Goal: Navigation & Orientation: Find specific page/section

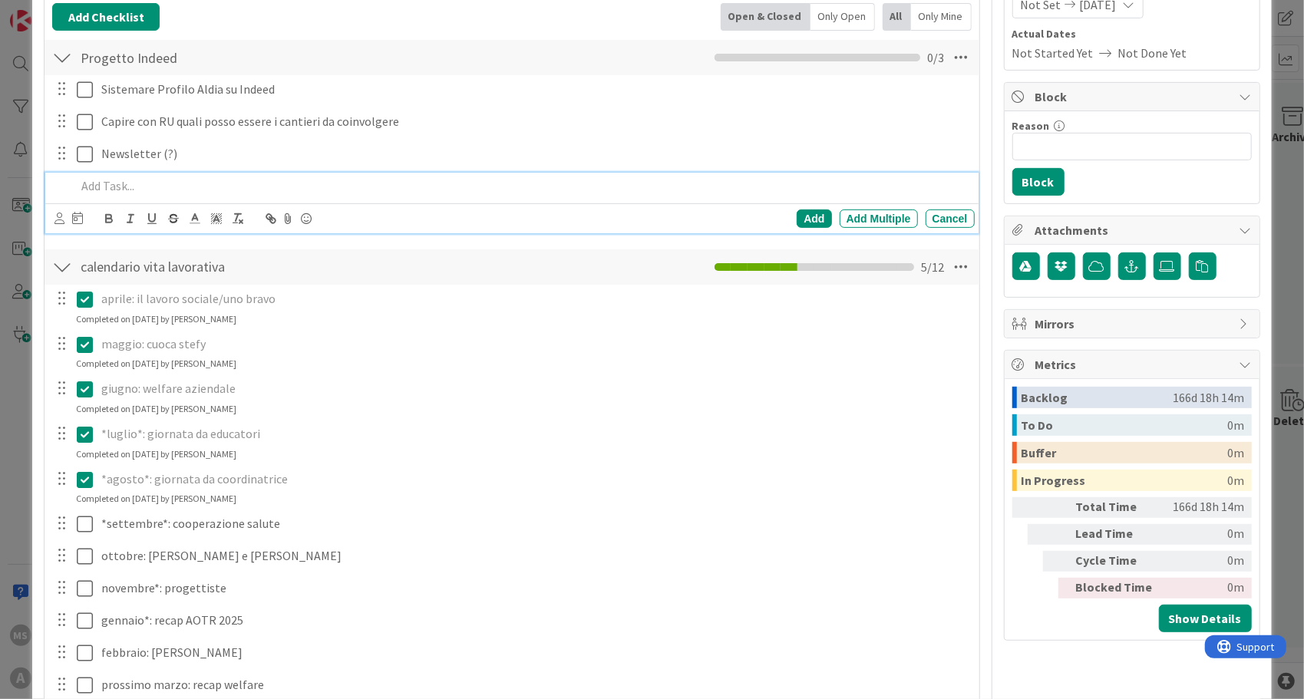
click at [1288, 141] on div "ID 678 Obiettivi Backlog Title 26 / 128 Brand Aldia - attrattività Description …" at bounding box center [652, 349] width 1304 height 699
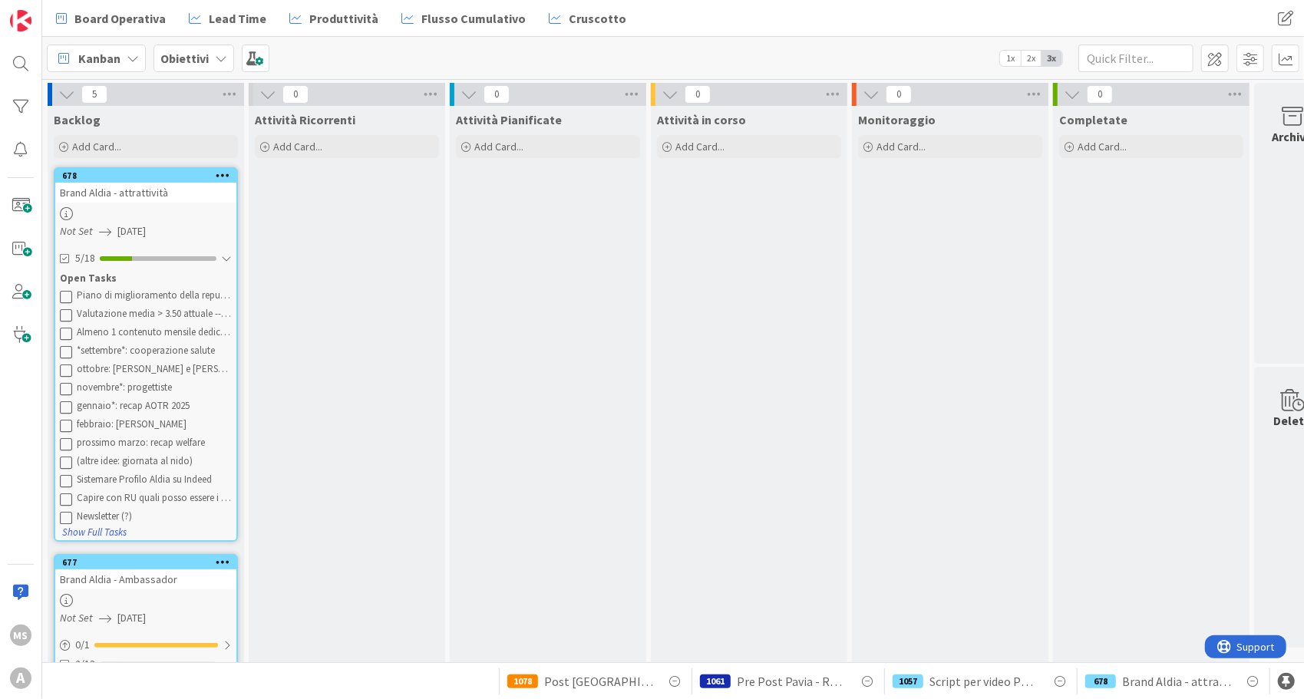
click at [200, 70] on div "Obiettivi" at bounding box center [193, 59] width 81 height 28
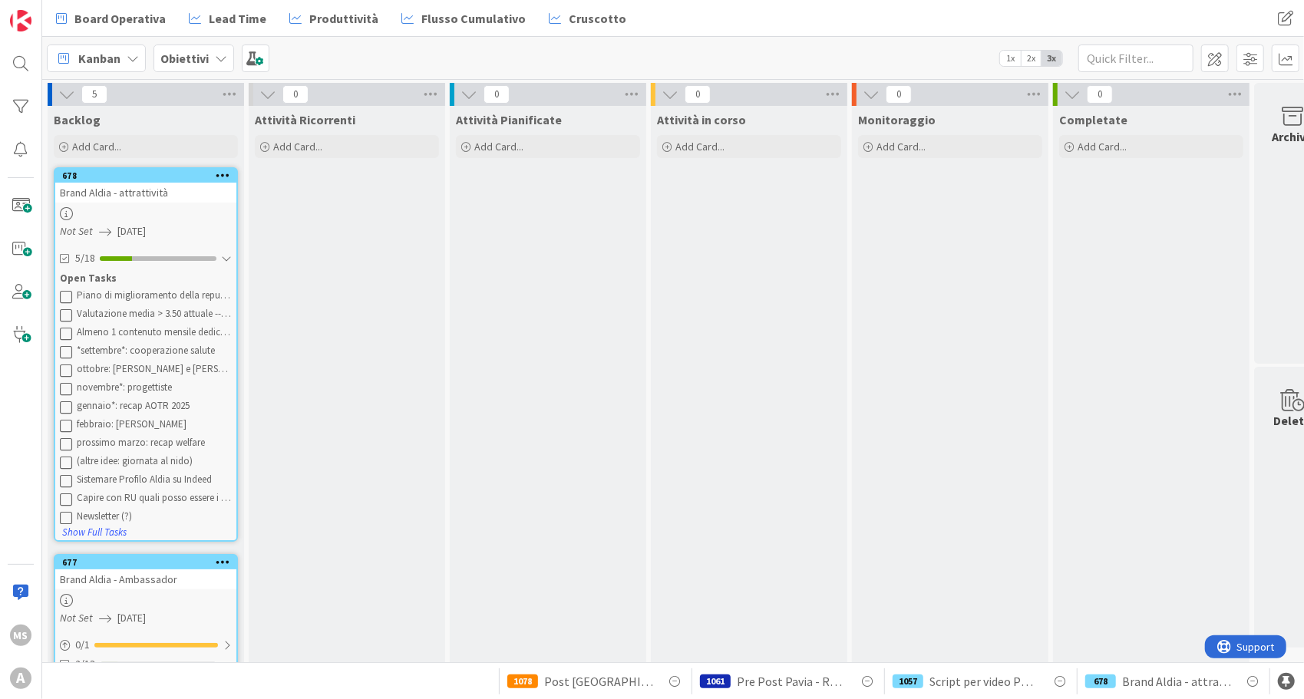
click at [115, 58] on span "Kanban" at bounding box center [99, 58] width 42 height 18
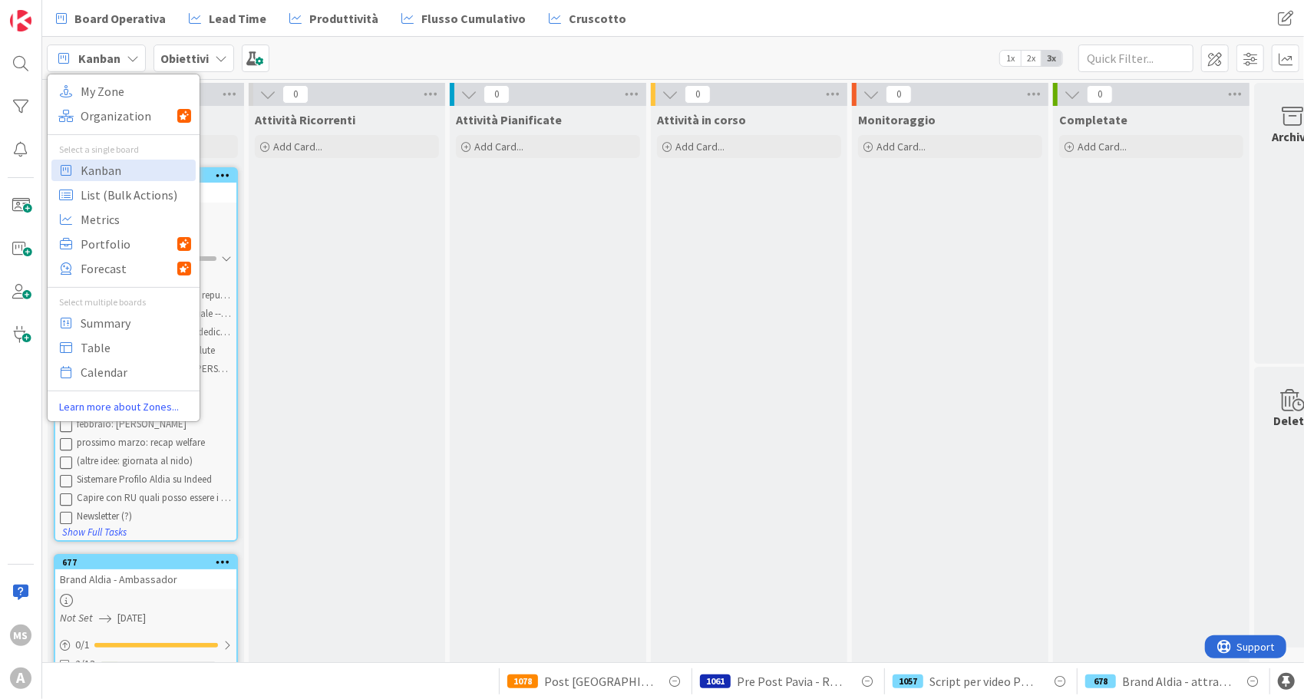
click at [207, 61] on div "Obiettivi" at bounding box center [193, 59] width 81 height 28
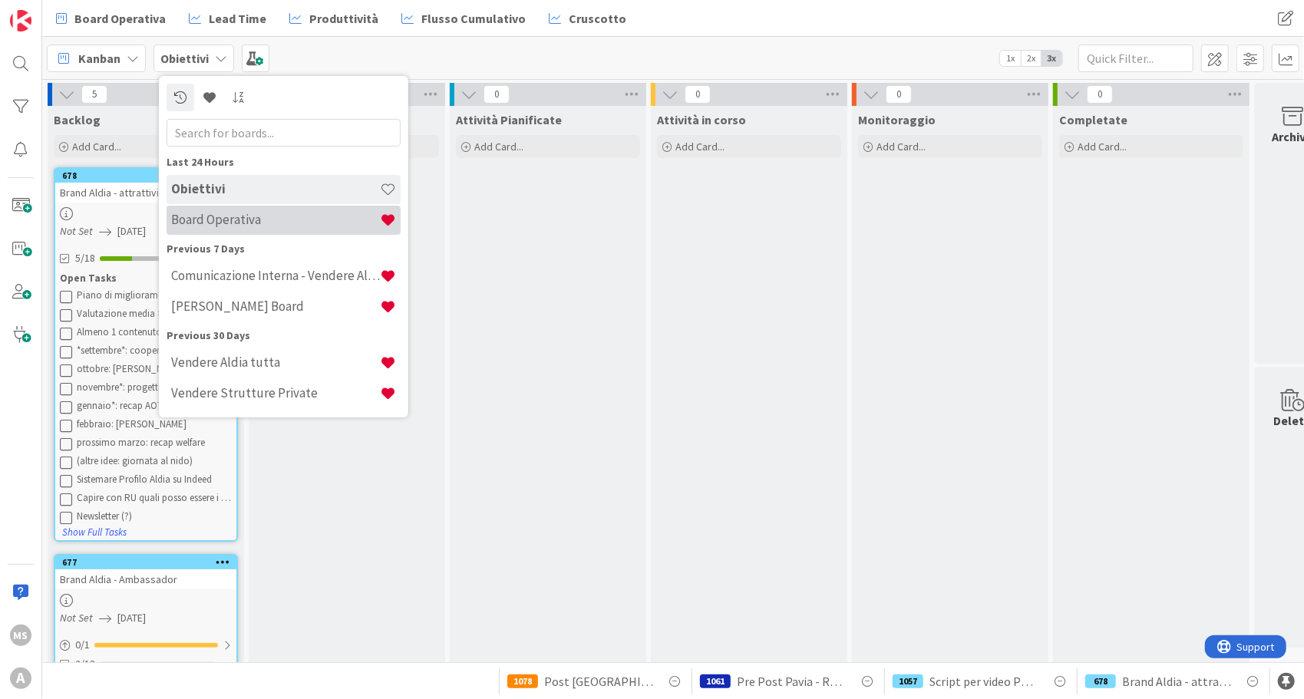
click at [287, 207] on div "Board Operativa" at bounding box center [284, 220] width 234 height 29
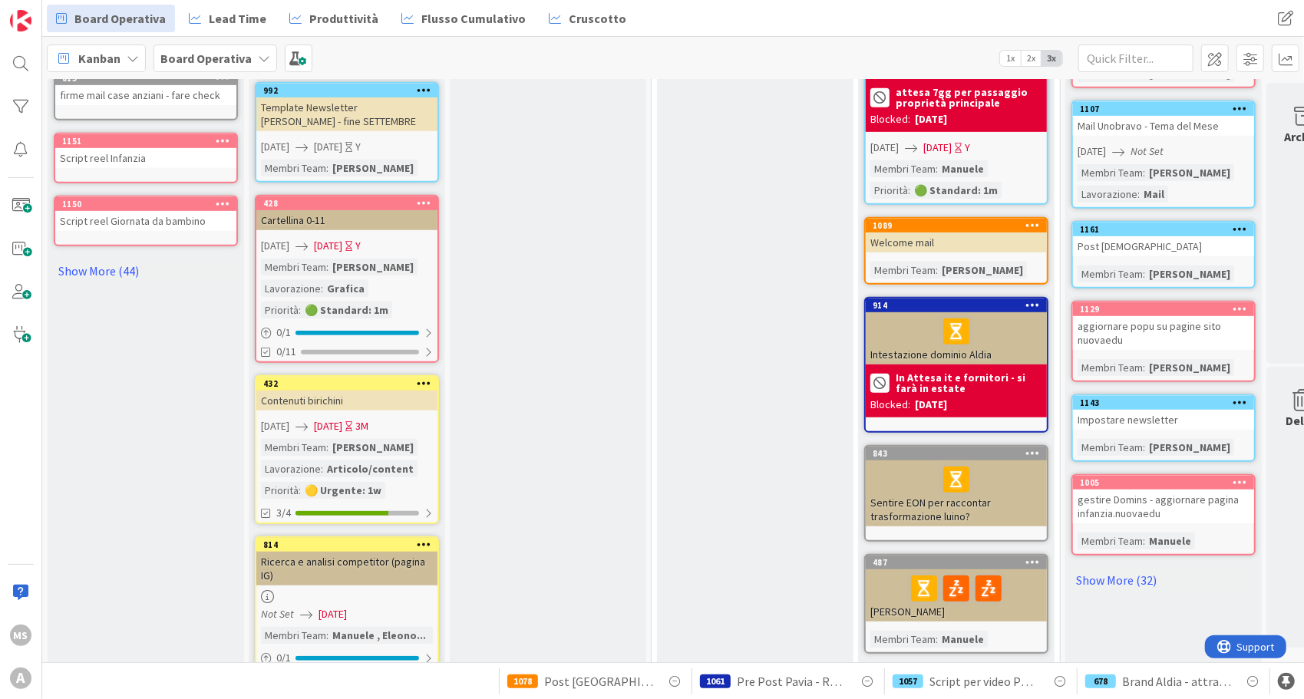
scroll to position [571, 0]
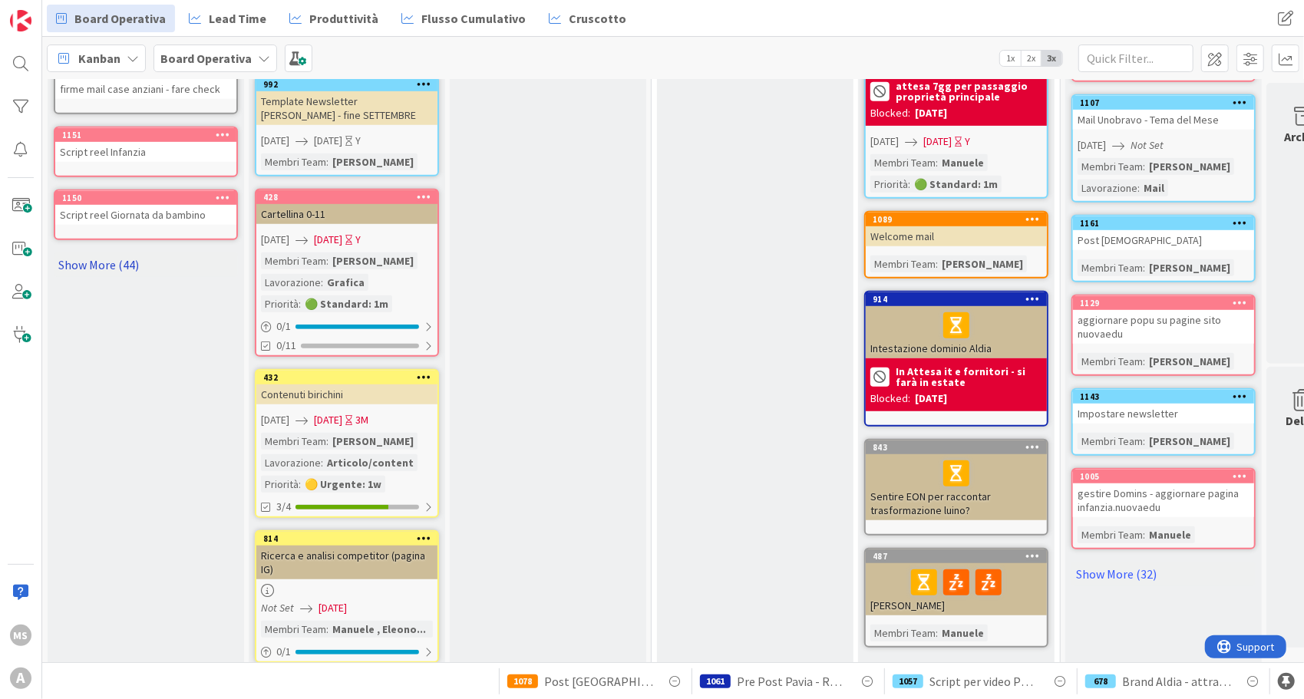
click at [112, 256] on link "Show More (44)" at bounding box center [146, 264] width 184 height 25
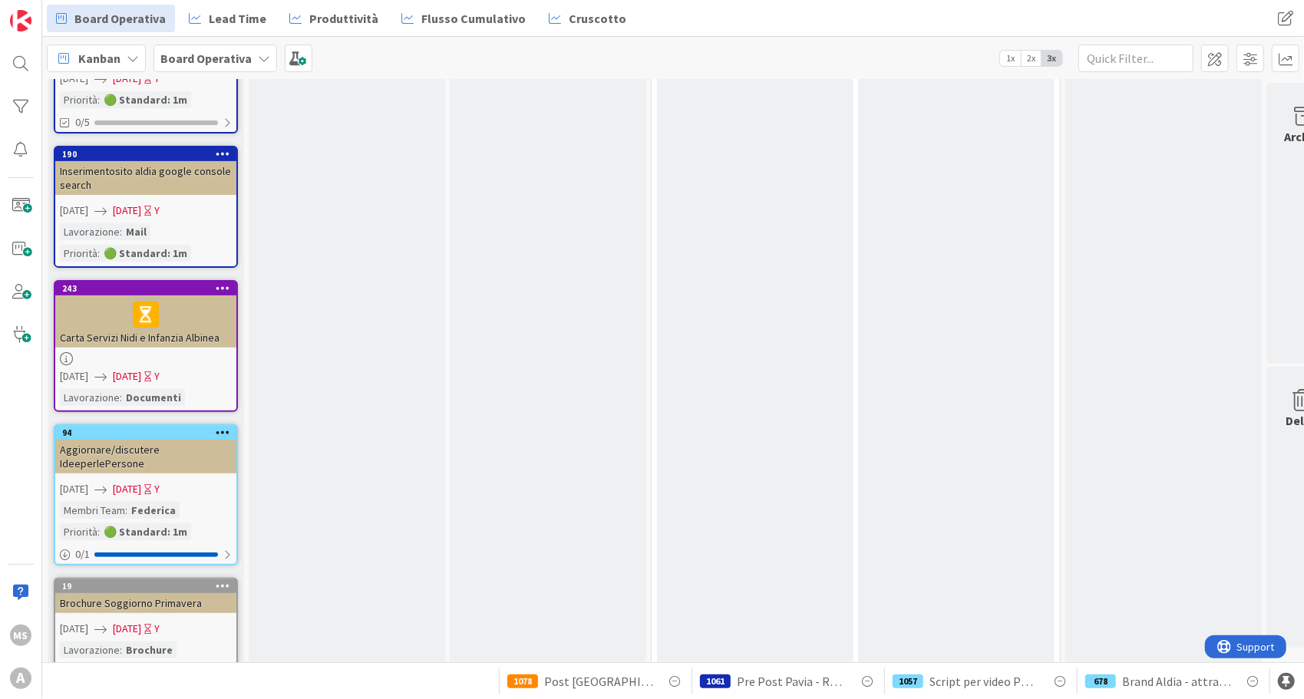
scroll to position [4225, 0]
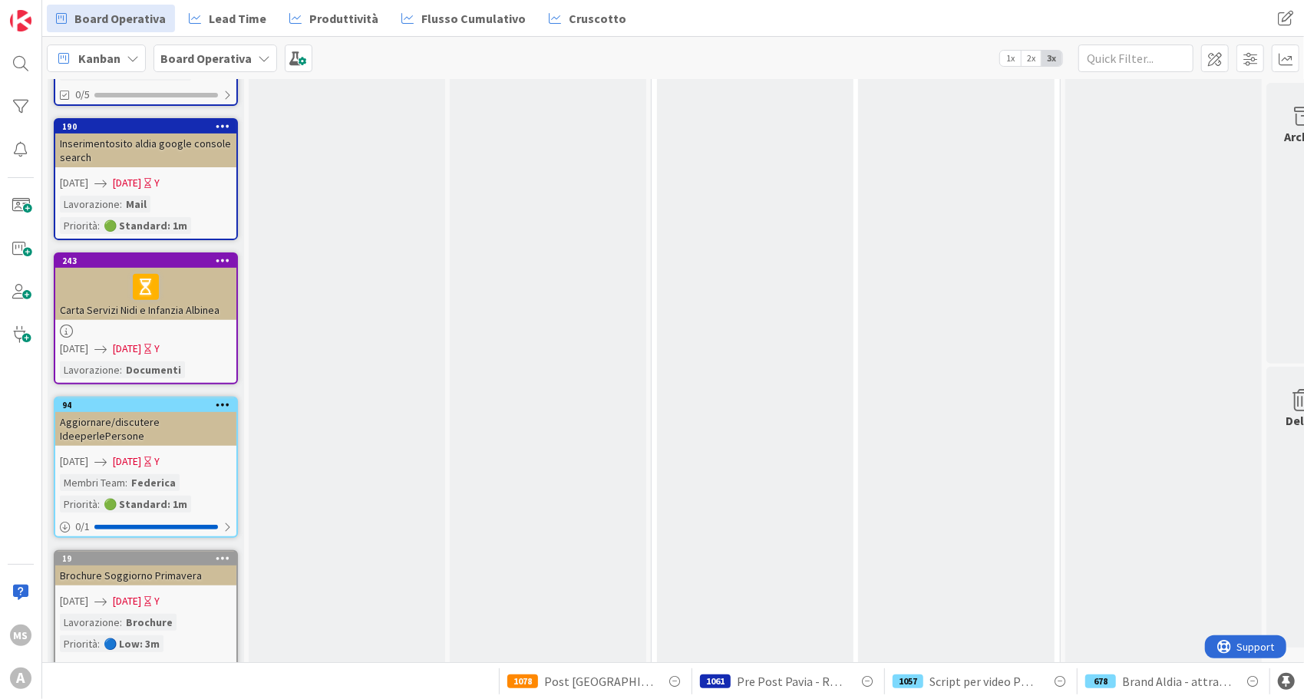
click at [106, 690] on link "Show Less (44)" at bounding box center [146, 702] width 184 height 25
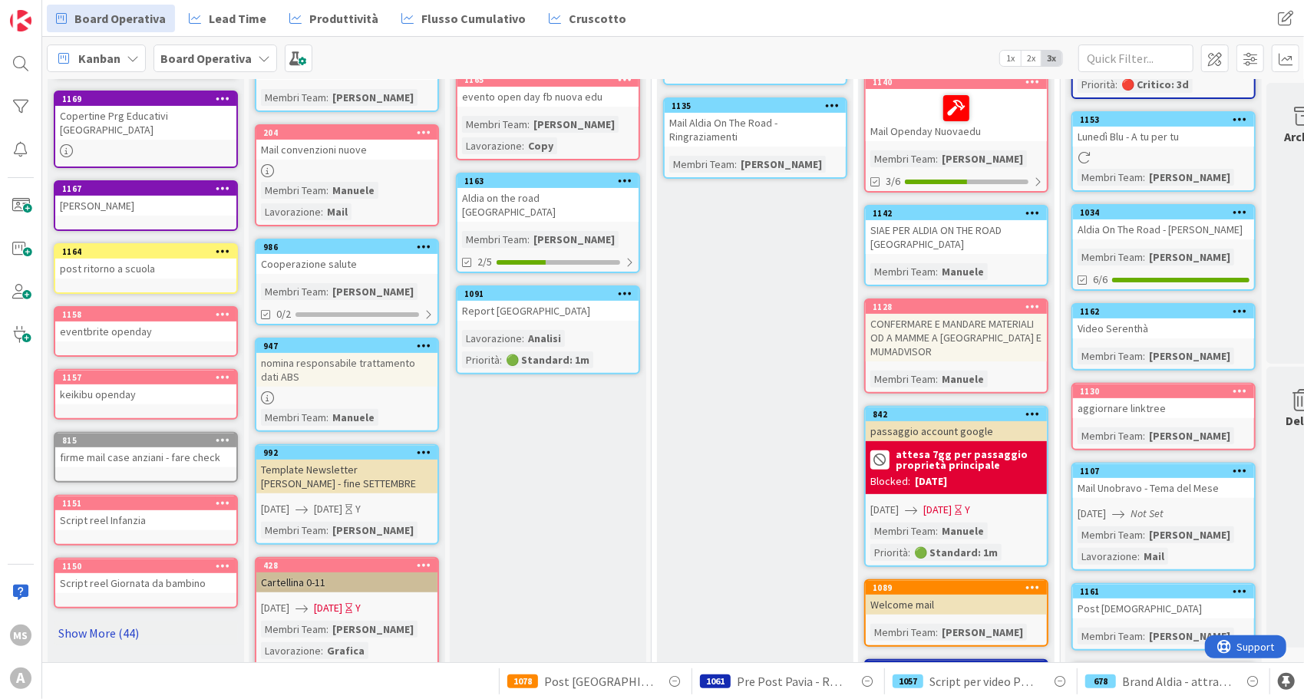
click at [130, 621] on link "Show More (44)" at bounding box center [146, 633] width 184 height 25
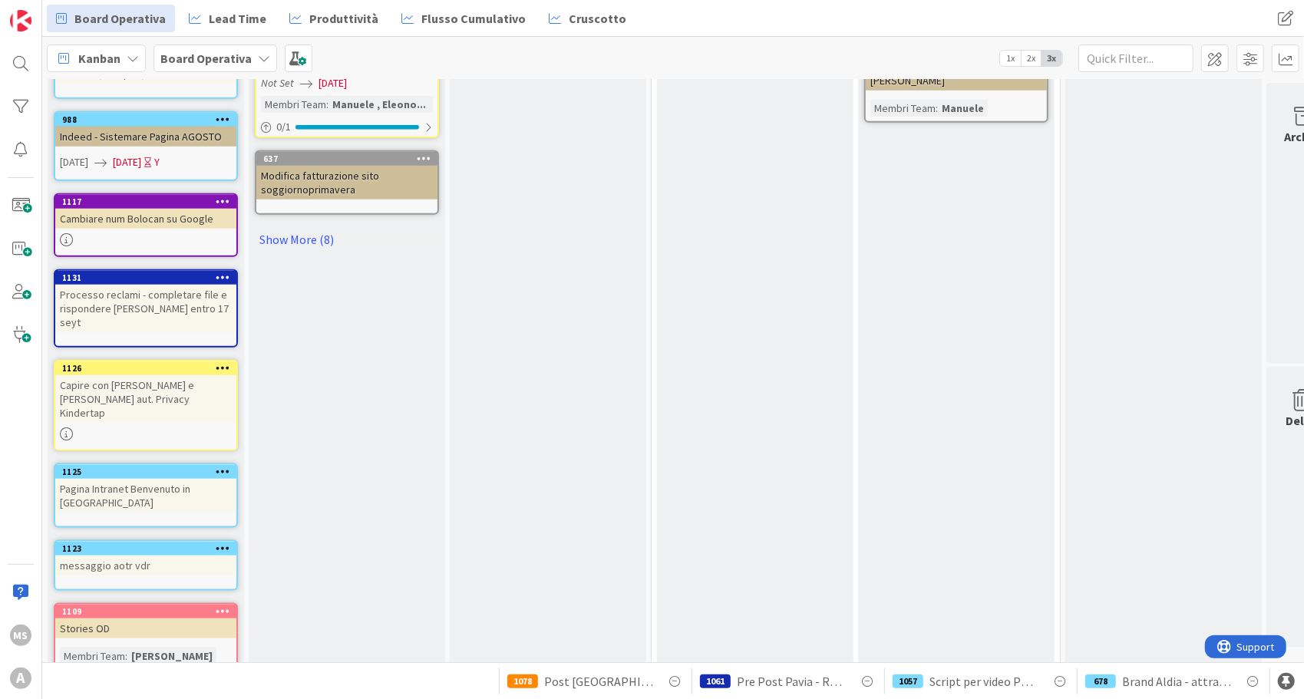
scroll to position [948, 0]
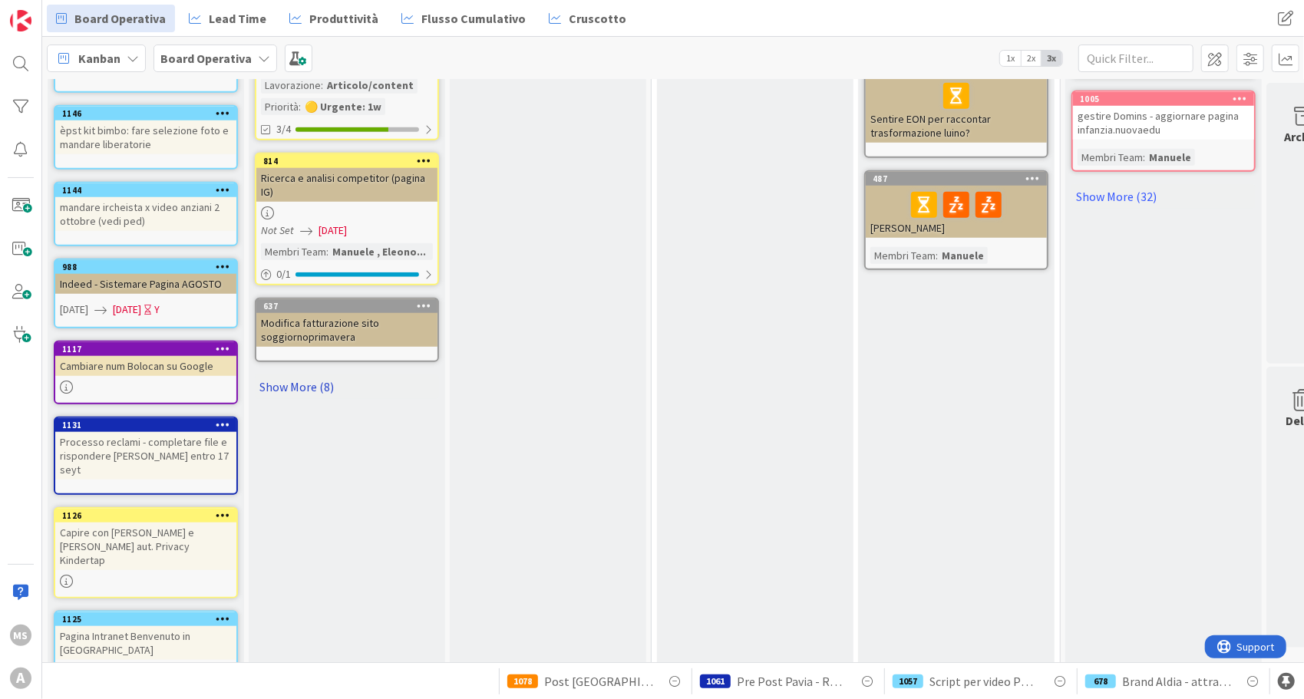
click at [315, 379] on link "Show More (8)" at bounding box center [347, 386] width 184 height 25
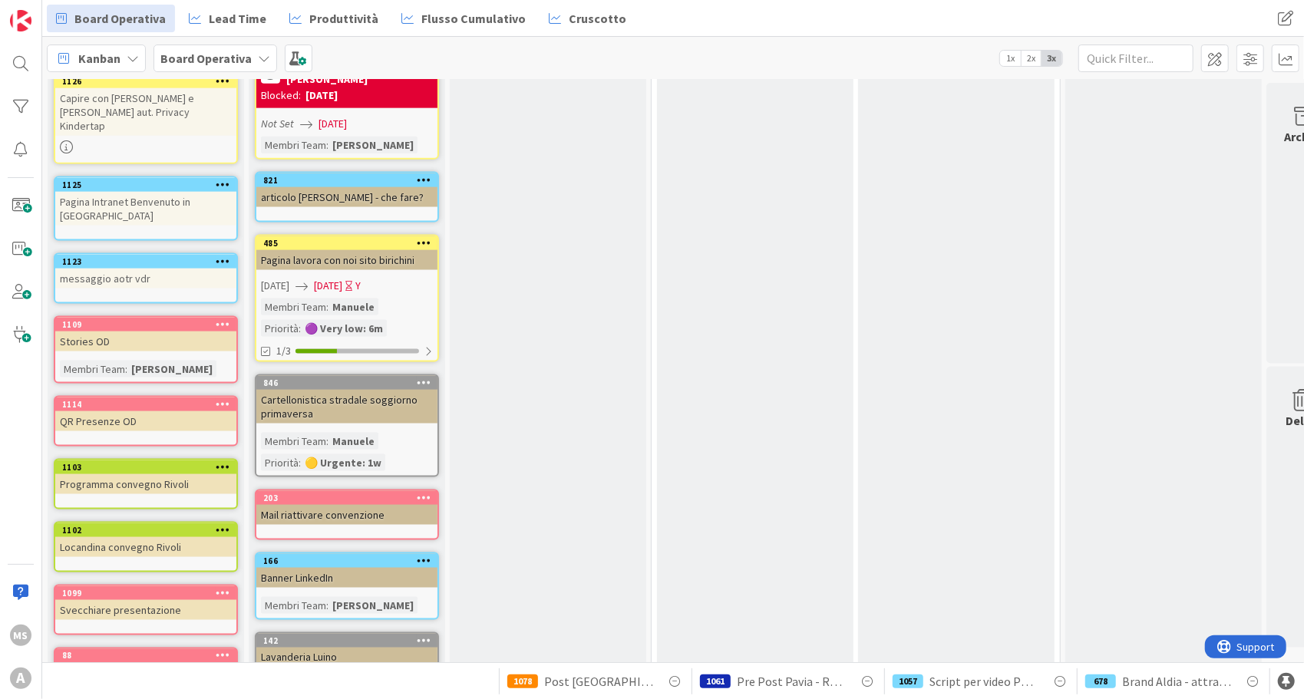
scroll to position [1386, 0]
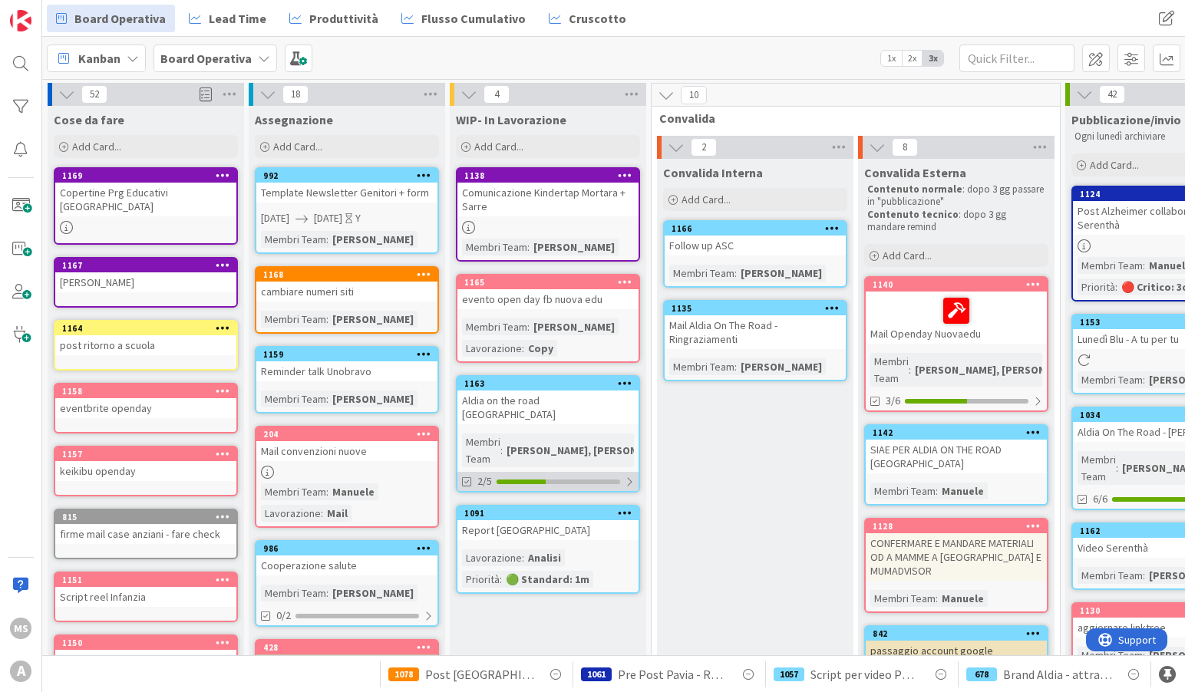
click at [612, 472] on div "2/5" at bounding box center [547, 481] width 181 height 19
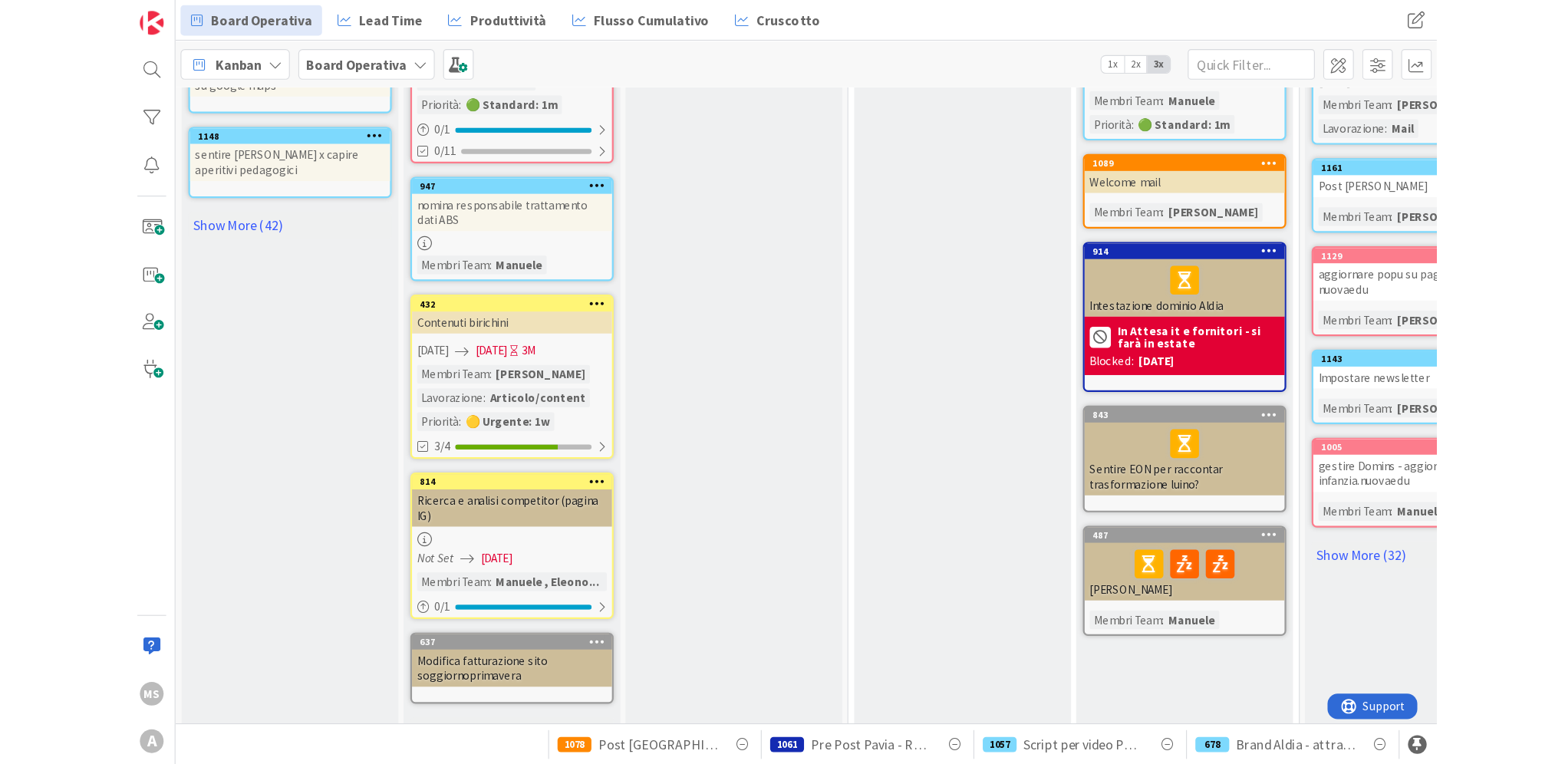
scroll to position [703, 0]
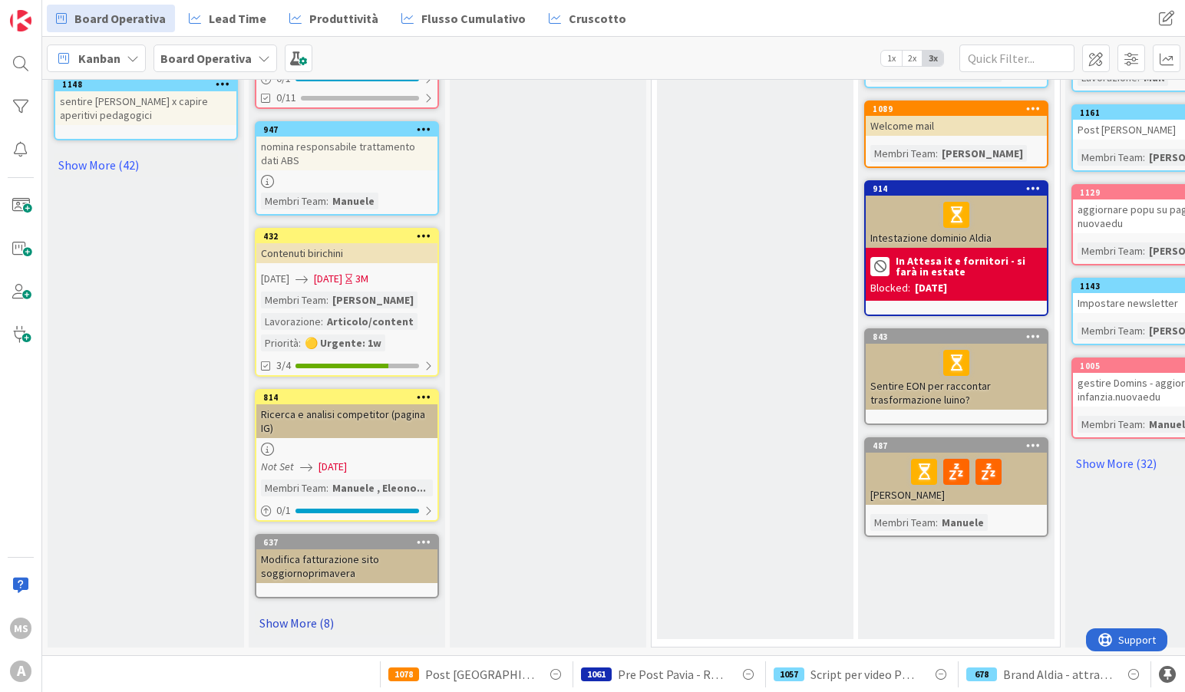
click at [313, 615] on link "Show More (8)" at bounding box center [347, 623] width 184 height 25
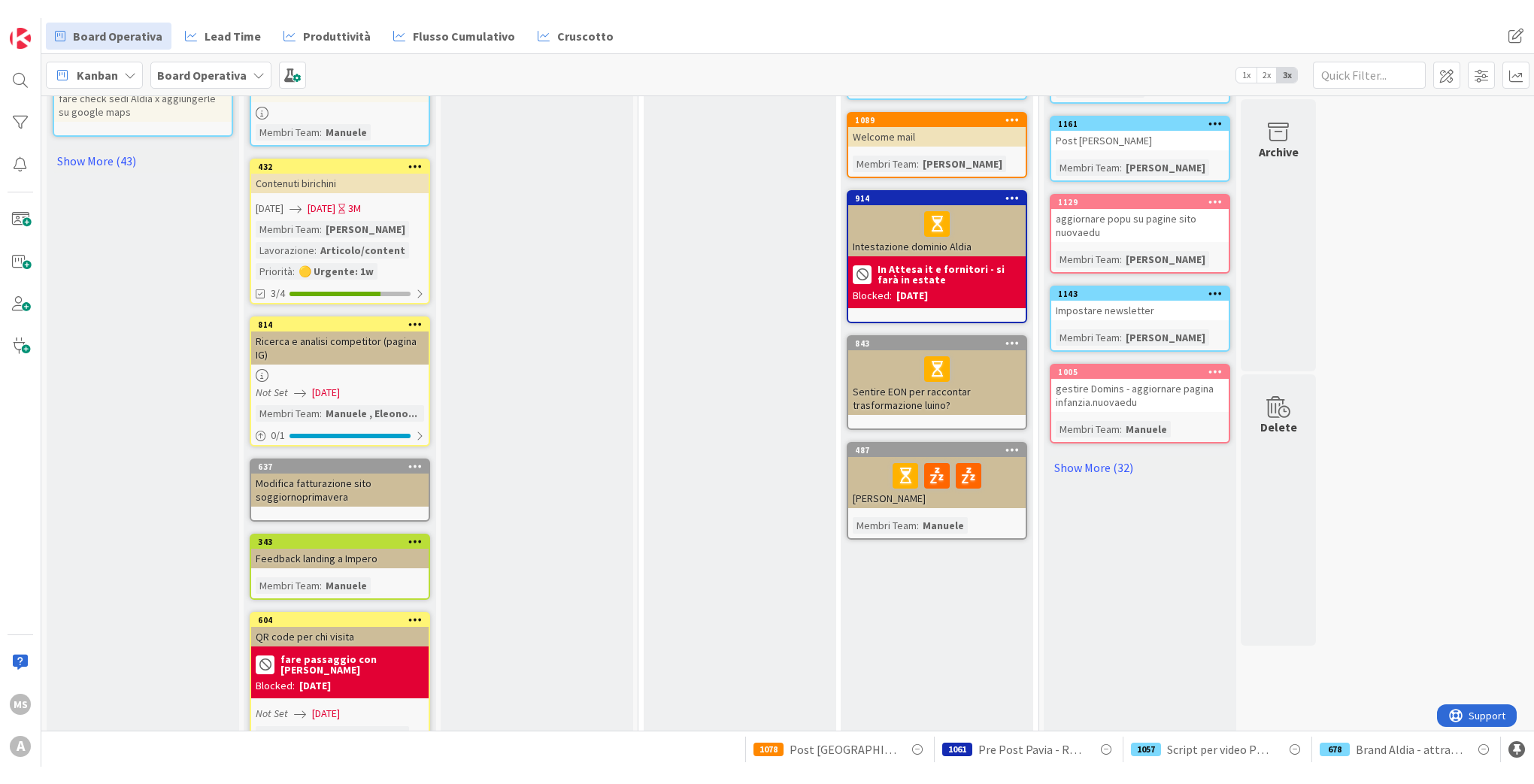
scroll to position [675, 0]
